Goal: Book appointment/travel/reservation

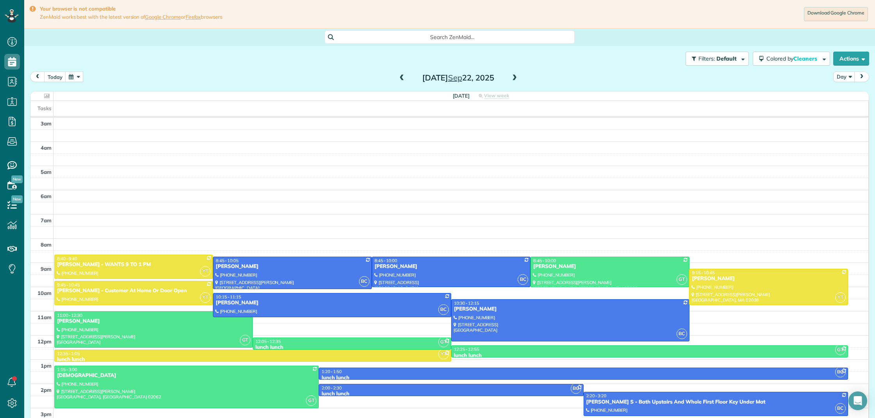
scroll to position [32, 0]
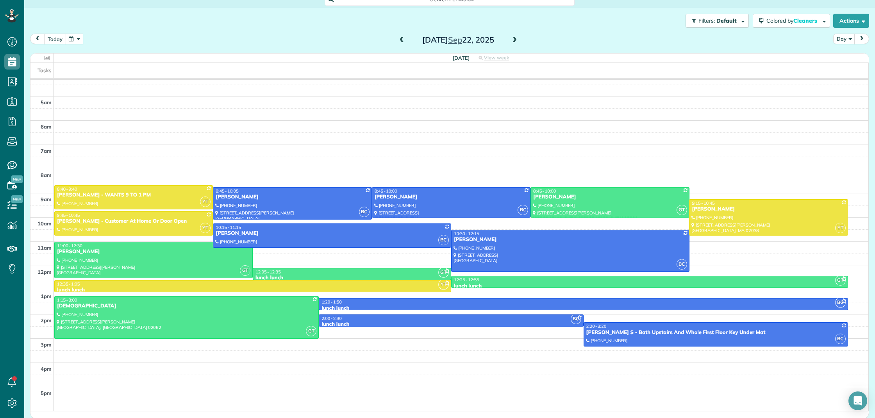
click at [57, 41] on button "today" at bounding box center [55, 39] width 22 height 11
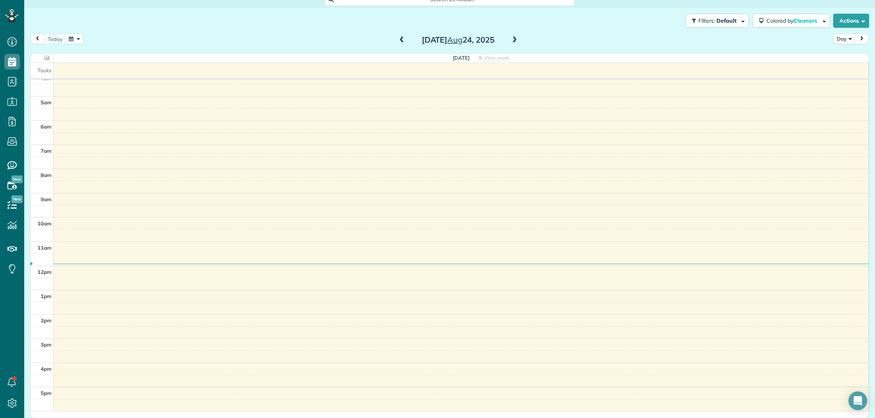
click at [516, 41] on span at bounding box center [514, 40] width 9 height 7
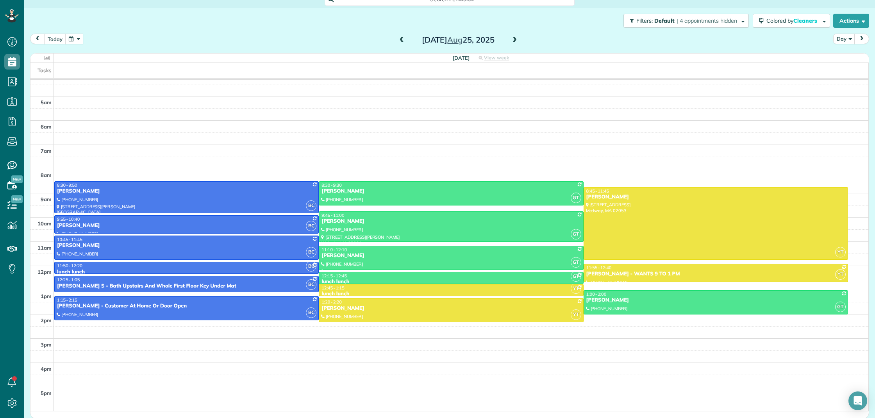
click at [516, 41] on span at bounding box center [514, 40] width 9 height 7
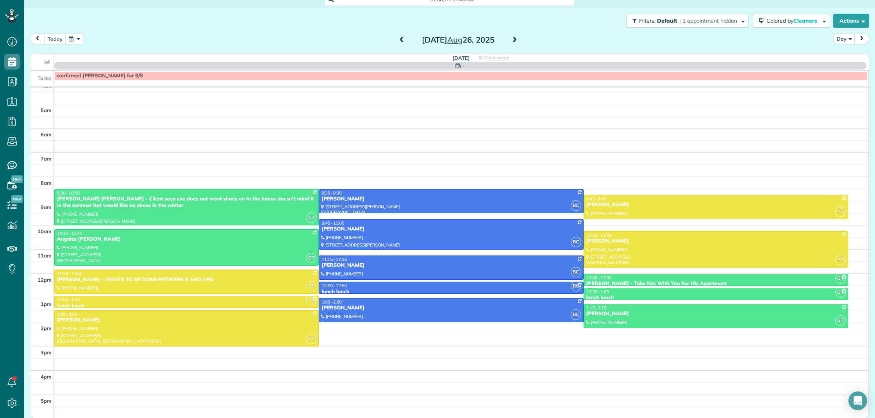
click at [516, 41] on span at bounding box center [514, 40] width 9 height 7
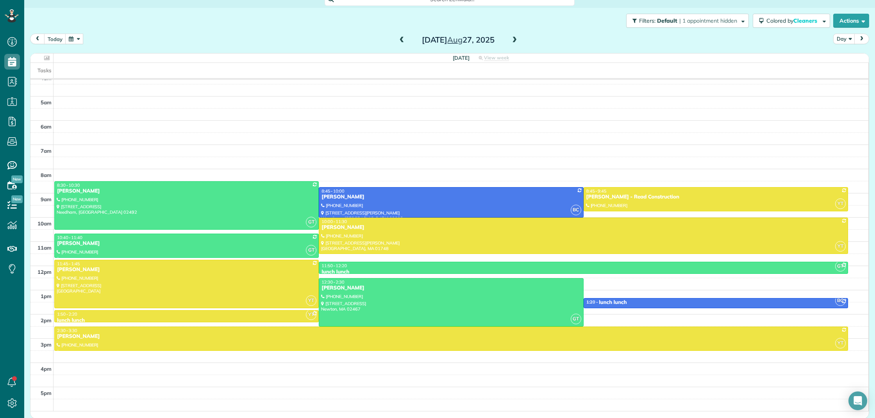
click at [516, 41] on span at bounding box center [514, 40] width 9 height 7
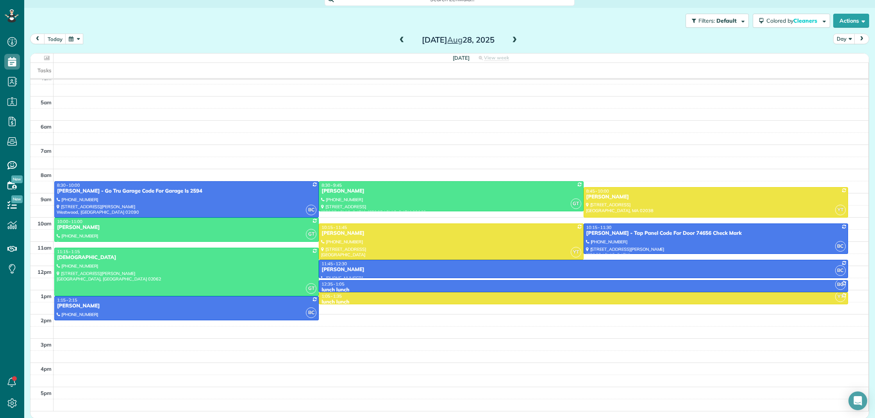
click at [402, 41] on span at bounding box center [402, 40] width 9 height 7
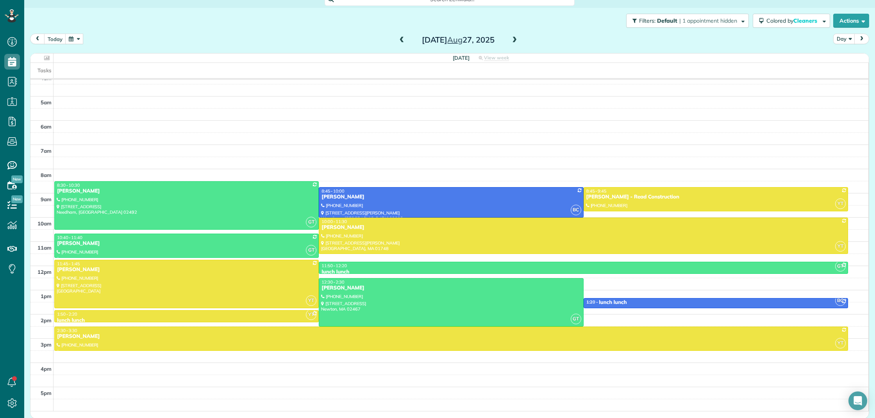
click at [402, 41] on span at bounding box center [402, 40] width 9 height 7
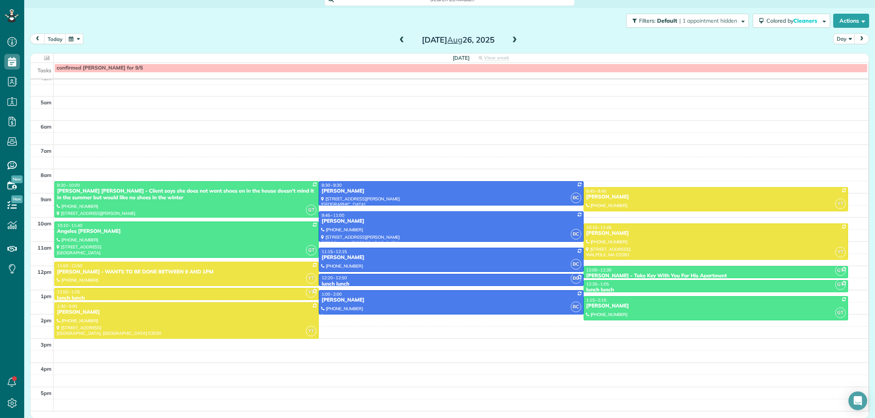
click at [513, 40] on span at bounding box center [514, 40] width 9 height 7
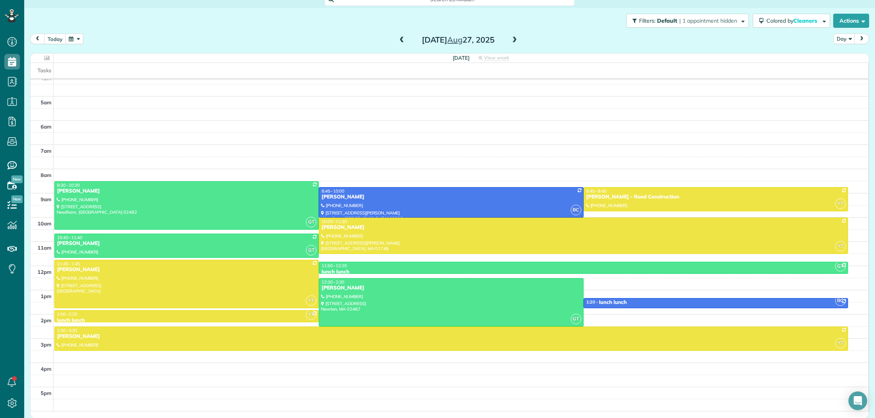
scroll to position [-1, 0]
click at [403, 38] on span at bounding box center [402, 40] width 9 height 7
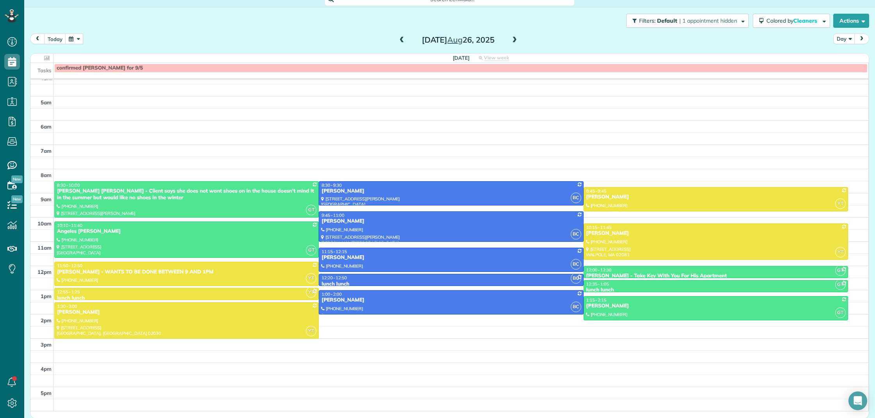
scroll to position [0, 0]
click at [75, 40] on button "button" at bounding box center [74, 39] width 18 height 11
click at [168, 43] on link "Next" at bounding box center [167, 44] width 21 height 20
click at [106, 79] on link "8" at bounding box center [104, 78] width 13 height 13
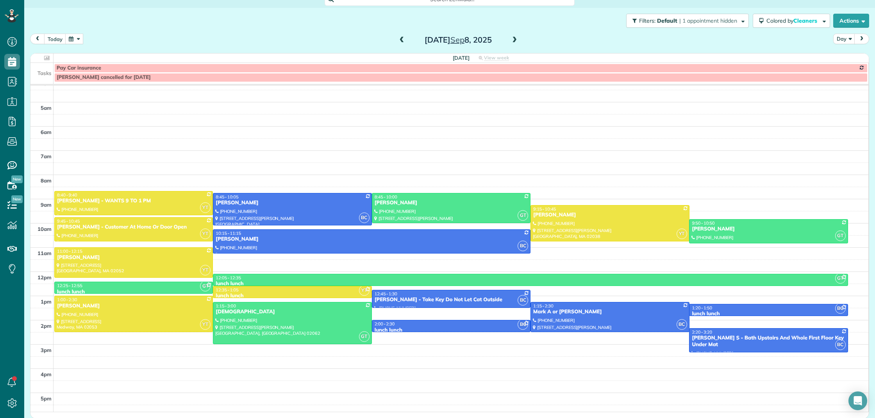
scroll to position [32, 0]
click at [513, 40] on span at bounding box center [514, 40] width 9 height 7
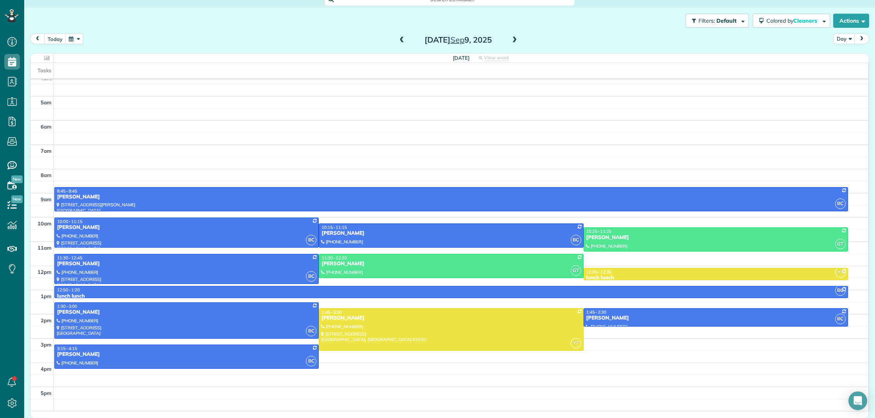
click at [513, 40] on span at bounding box center [514, 40] width 9 height 7
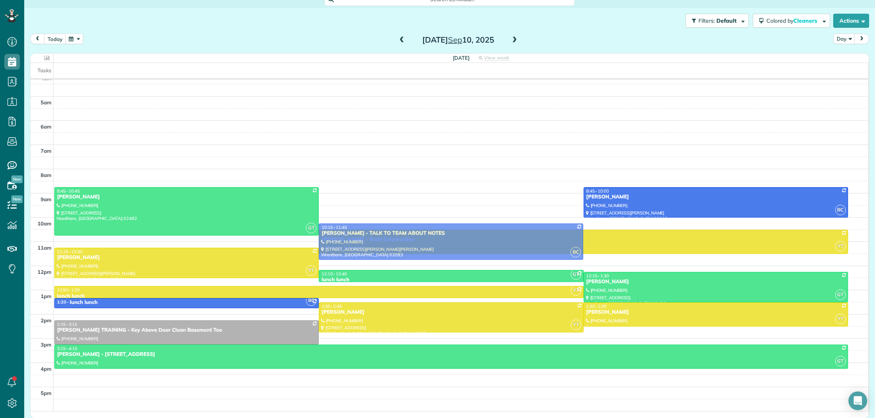
drag, startPoint x: 482, startPoint y: 198, endPoint x: 487, endPoint y: 219, distance: 21.9
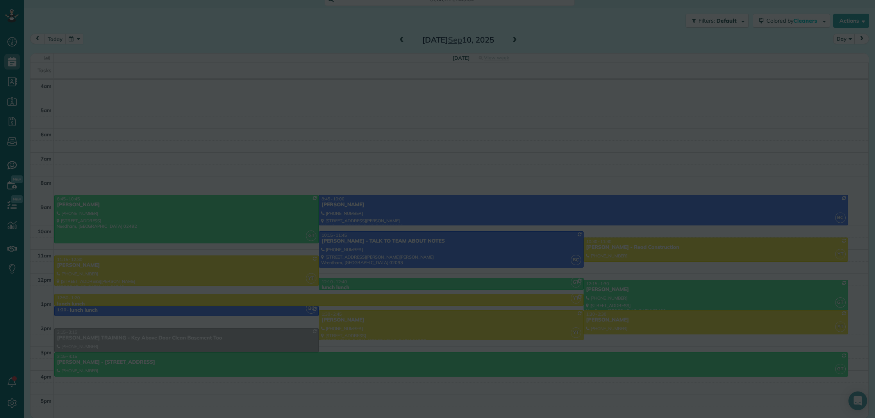
scroll to position [24, 0]
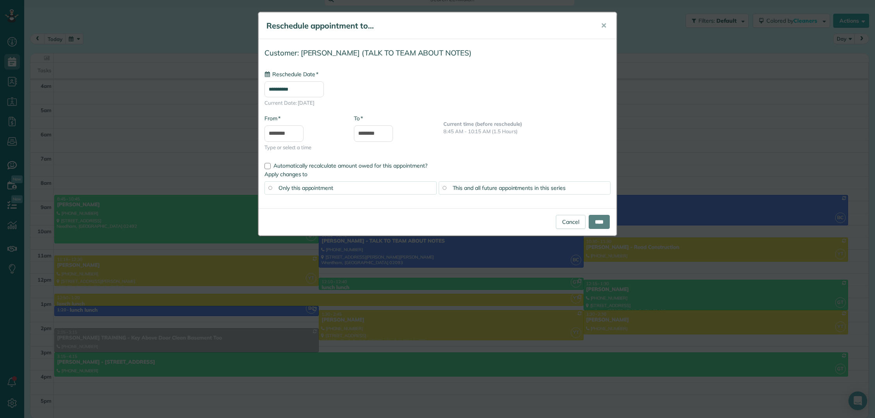
type input "**********"
click at [600, 225] on input "****" at bounding box center [599, 222] width 21 height 14
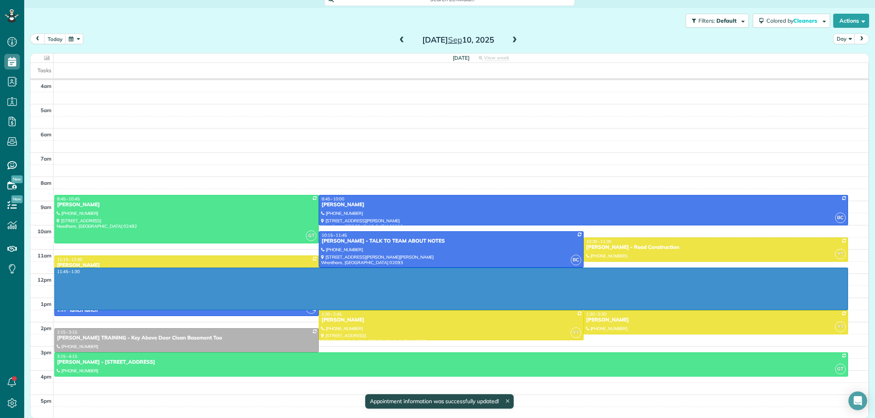
drag, startPoint x: 548, startPoint y: 273, endPoint x: 545, endPoint y: 300, distance: 27.4
click at [547, 307] on div "3am 4am 5am 6am 7am 8am 9am 10am 11am 12pm 1pm 2pm 3pm 4pm 5pm 11:45 - 1:30 GT …" at bounding box center [449, 237] width 838 height 363
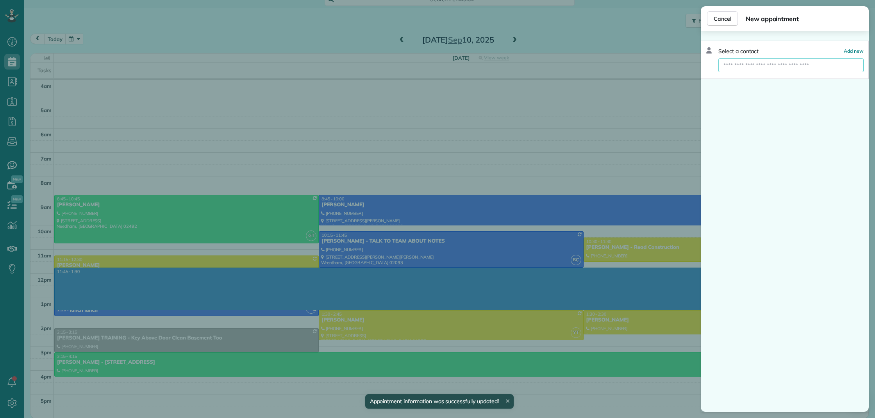
click at [781, 66] on input "text" at bounding box center [790, 65] width 145 height 14
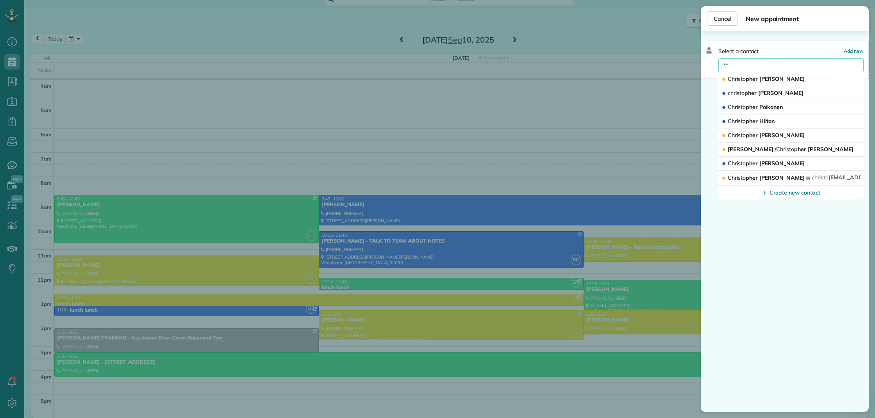
type input "*"
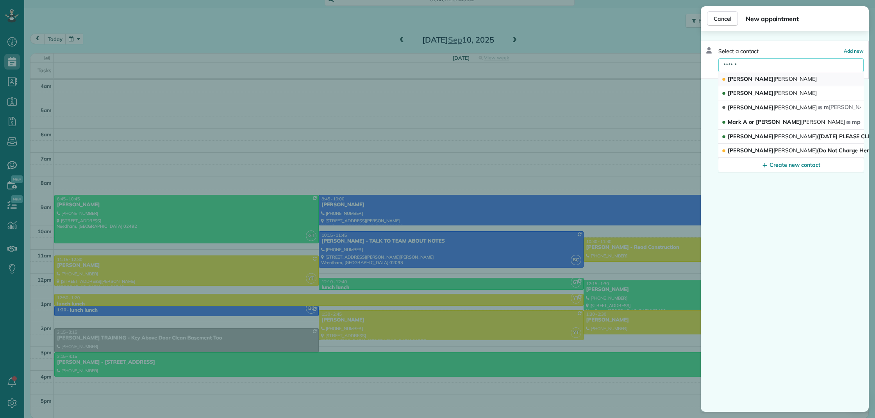
type input "******"
drag, startPoint x: 748, startPoint y: 73, endPoint x: 771, endPoint y: 78, distance: 22.9
click at [771, 78] on button "[PERSON_NAME]" at bounding box center [790, 79] width 145 height 14
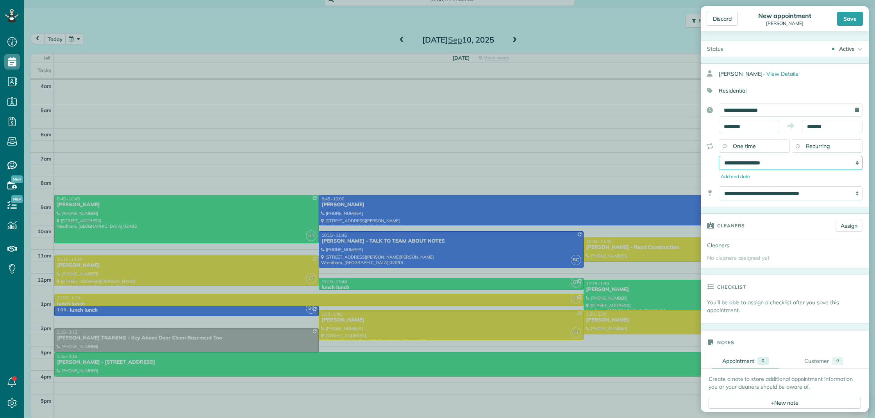
select select "**********"
click at [848, 21] on div "Save" at bounding box center [850, 19] width 26 height 14
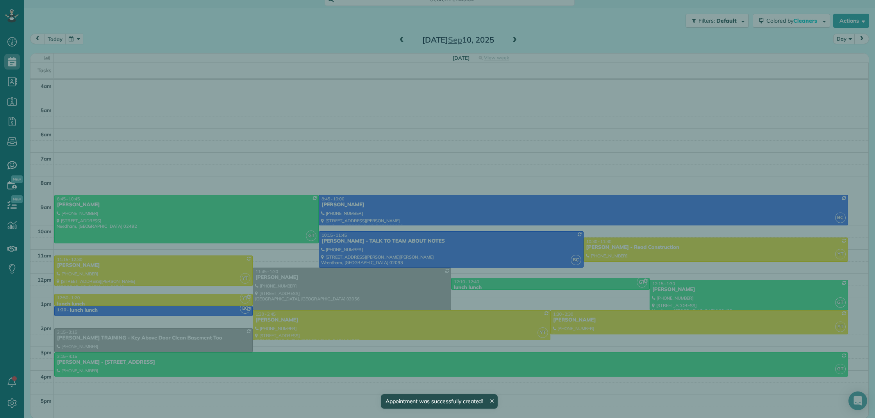
scroll to position [24, 0]
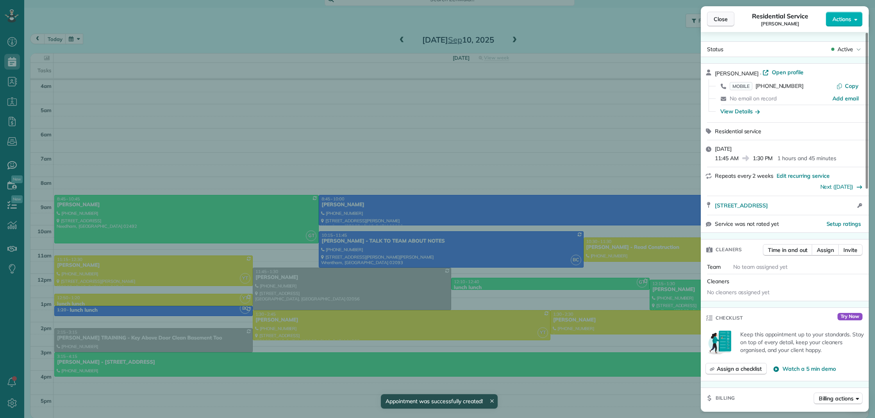
click at [726, 20] on span "Close" at bounding box center [721, 19] width 14 height 8
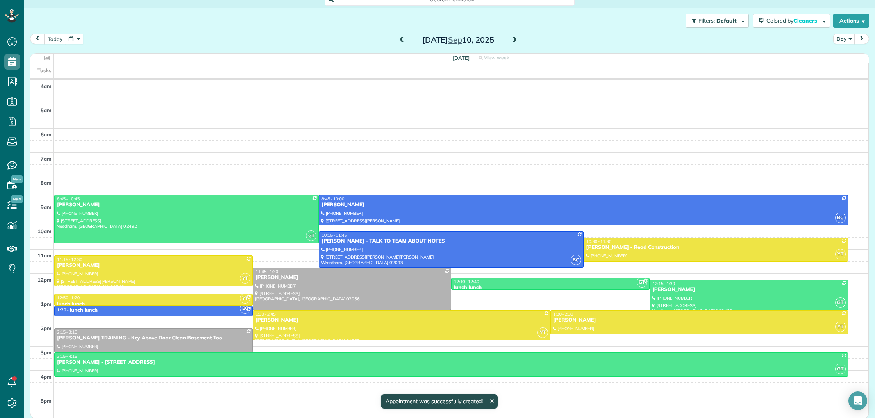
click at [51, 38] on button "today" at bounding box center [55, 39] width 22 height 11
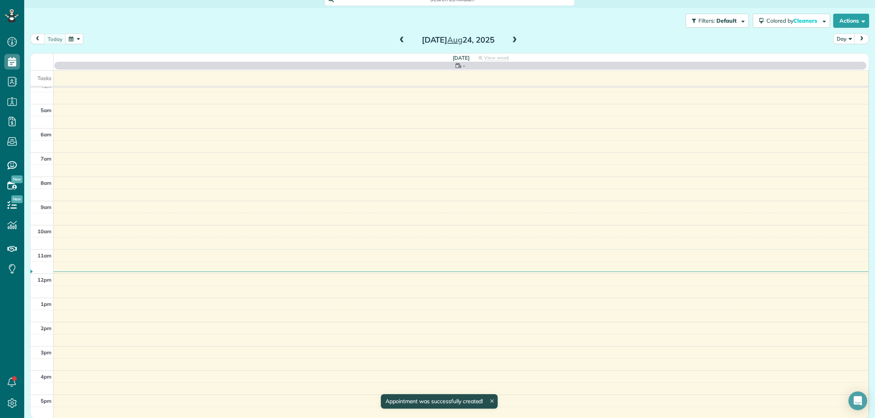
scroll to position [32, 0]
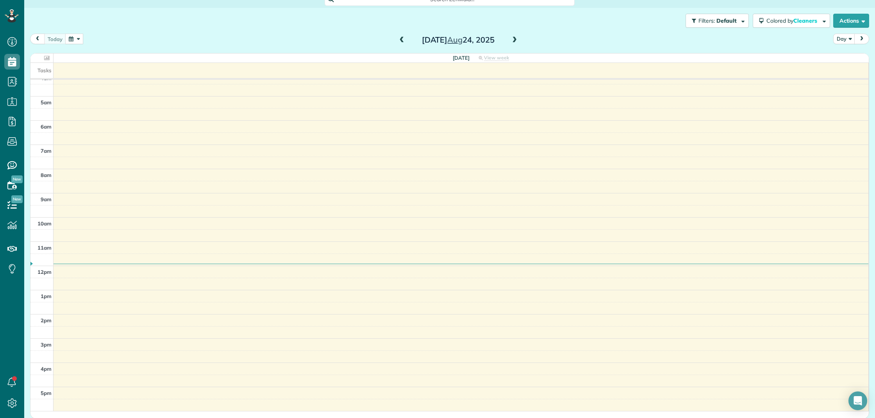
click at [513, 42] on span at bounding box center [514, 40] width 9 height 7
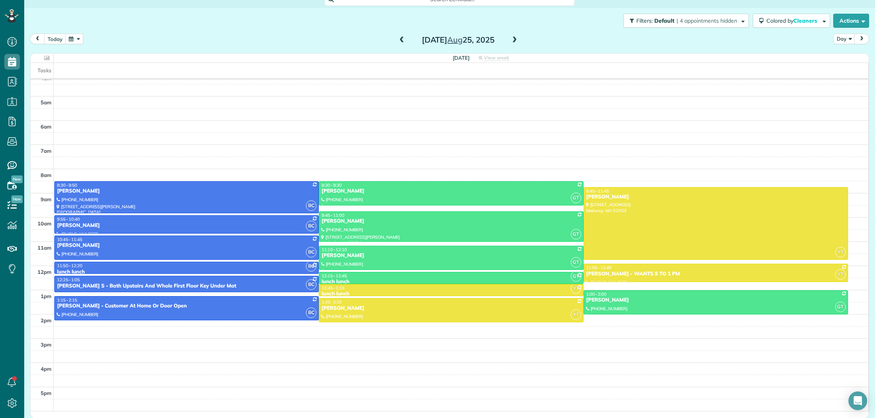
click at [513, 42] on span at bounding box center [514, 40] width 9 height 7
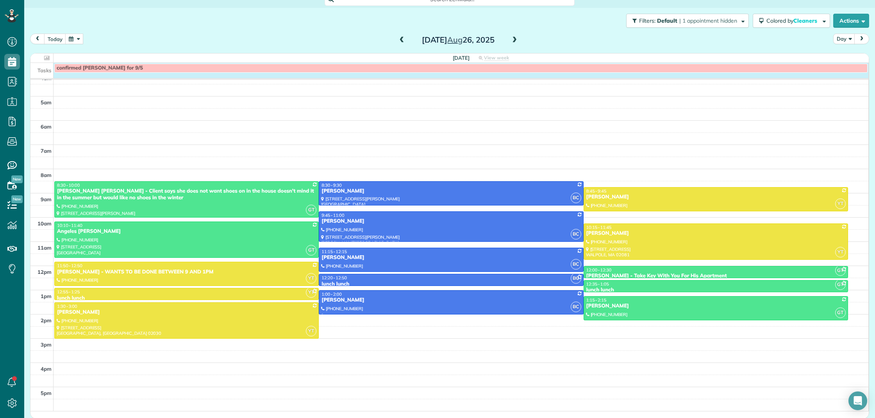
click at [200, 75] on div "Tasks confirmed [PERSON_NAME] for 9/5" at bounding box center [449, 70] width 838 height 15
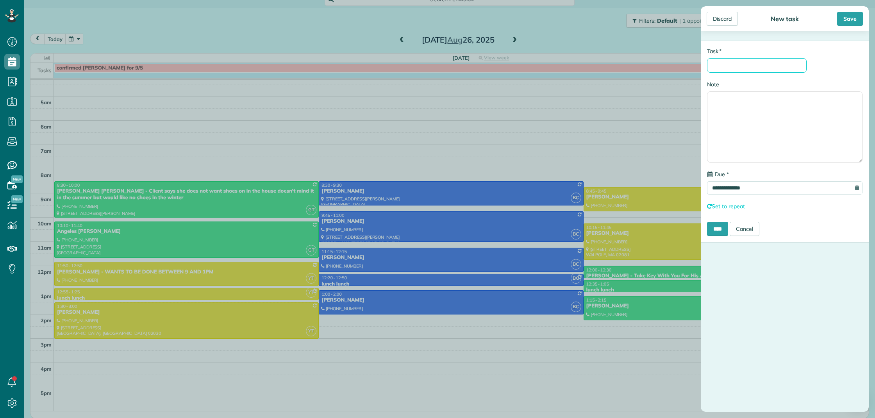
click at [716, 70] on input "* Task" at bounding box center [757, 65] width 100 height 14
type input "**********"
click at [850, 18] on div "Save" at bounding box center [850, 19] width 26 height 14
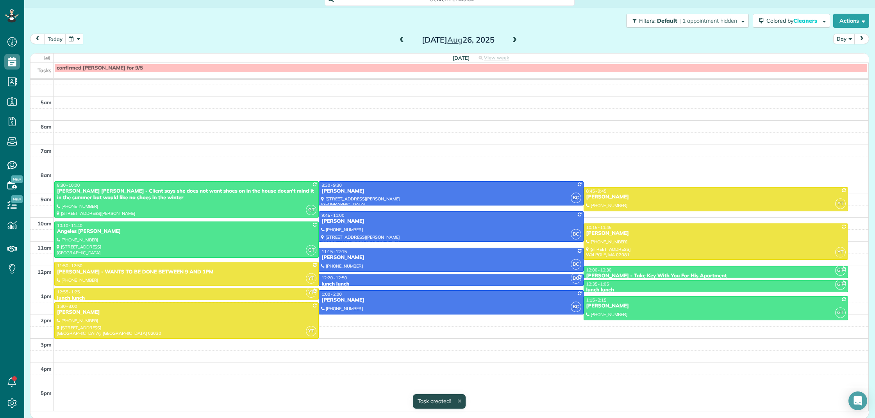
scroll to position [29, 0]
